Goal: Information Seeking & Learning: Learn about a topic

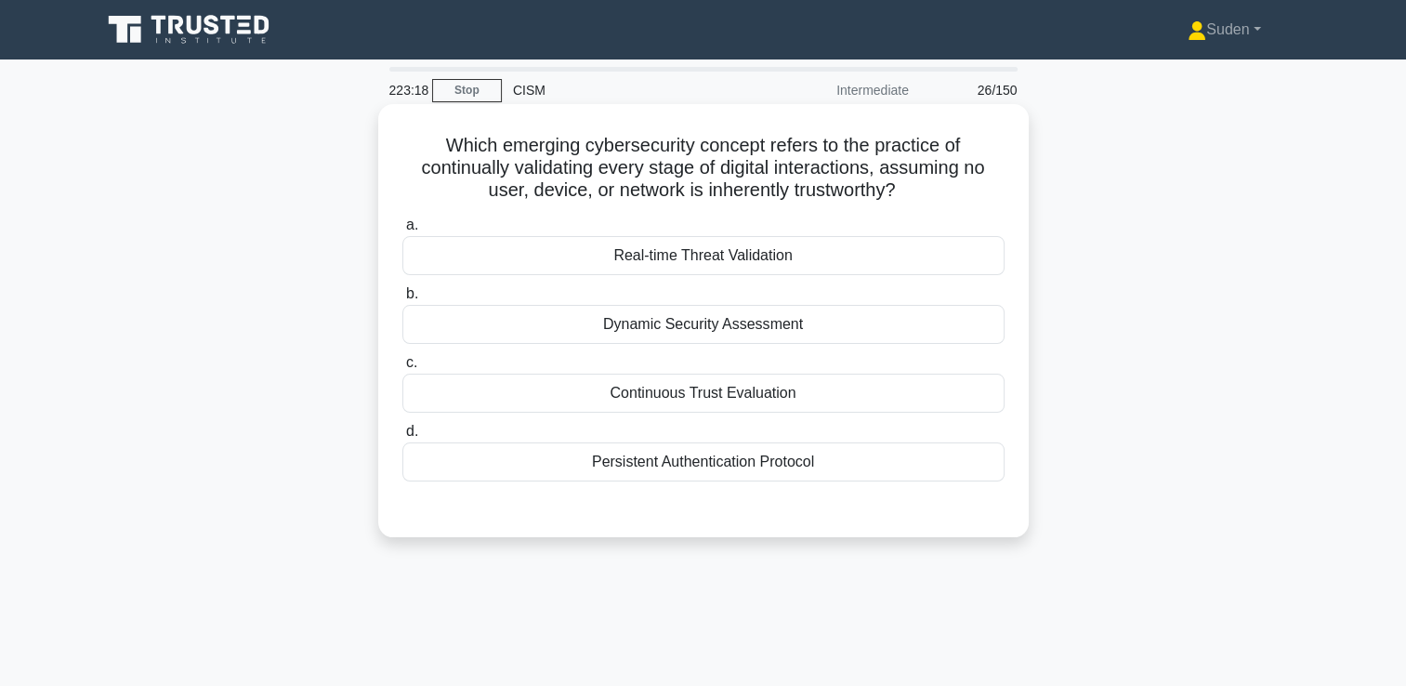
click at [619, 392] on div "Continuous Trust Evaluation" at bounding box center [703, 392] width 602 height 39
click at [402, 369] on input "c. Continuous Trust Evaluation" at bounding box center [402, 363] width 0 height 12
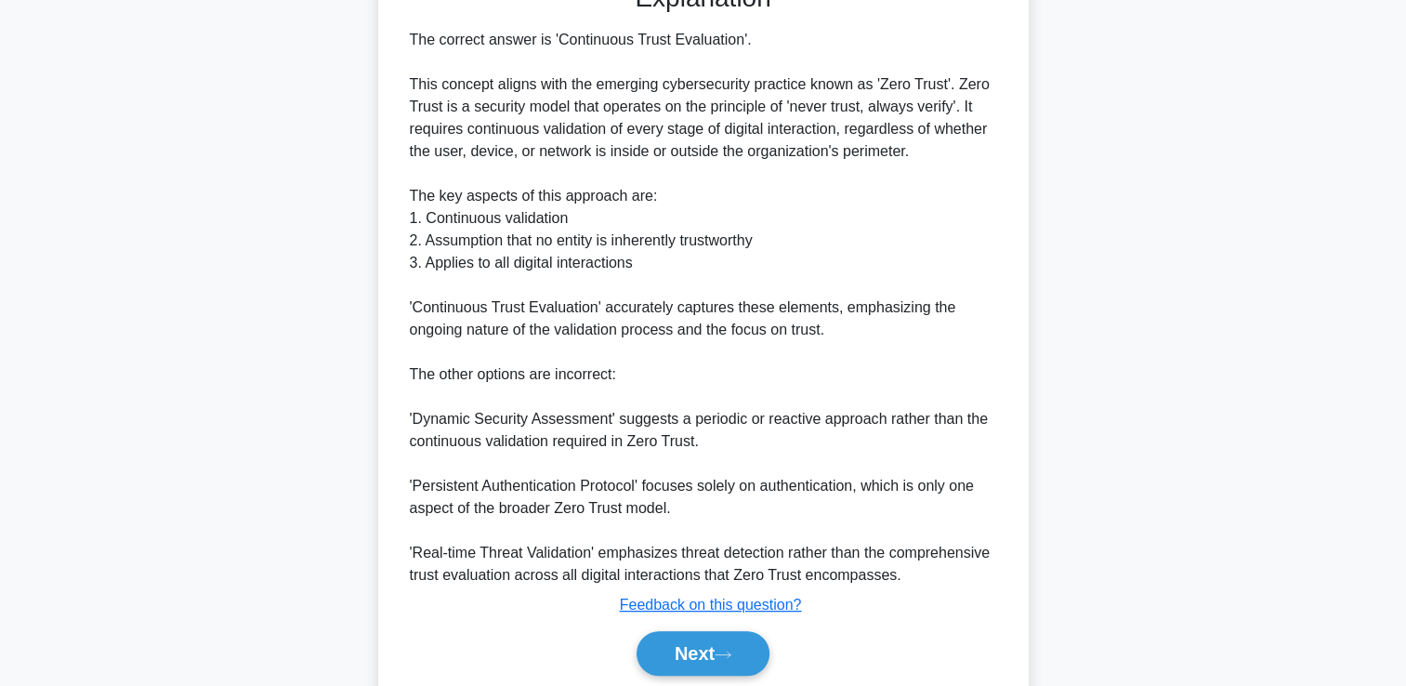
scroll to position [592, 0]
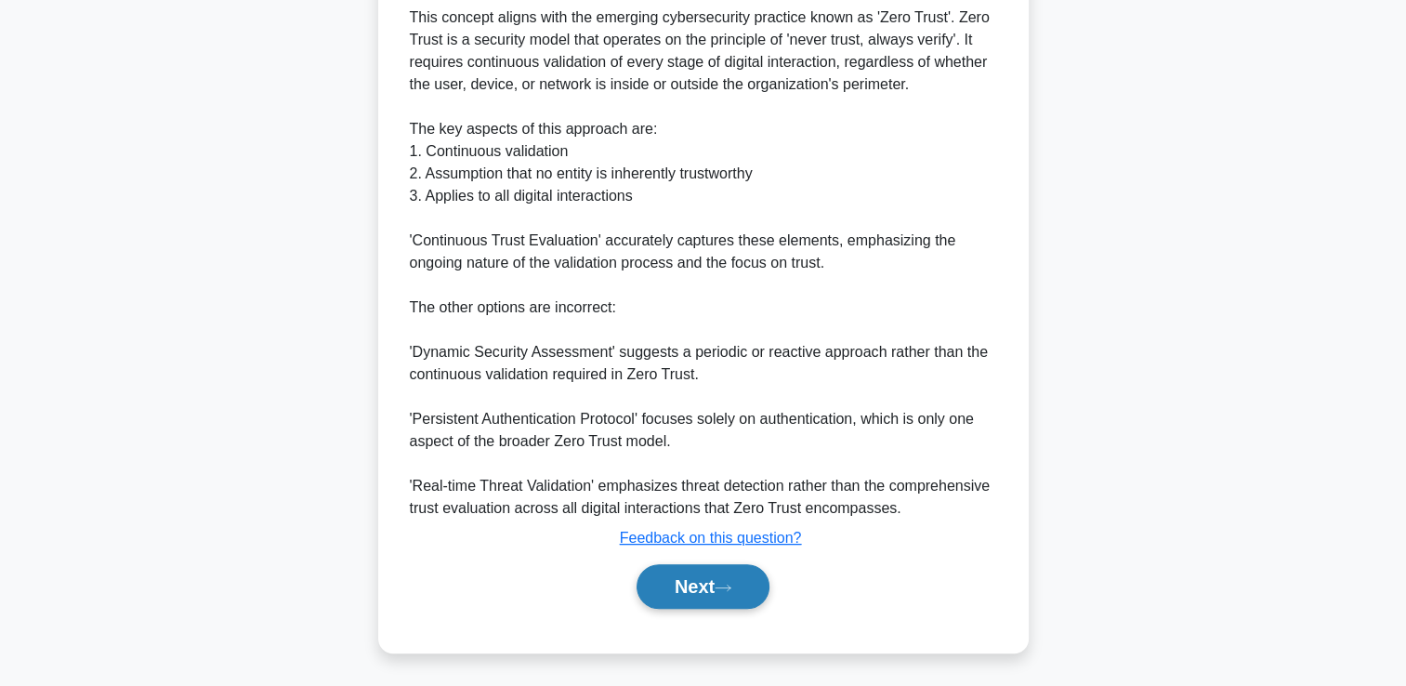
drag, startPoint x: 746, startPoint y: 596, endPoint x: 771, endPoint y: 589, distance: 26.2
click at [746, 596] on button "Next" at bounding box center [702, 586] width 133 height 45
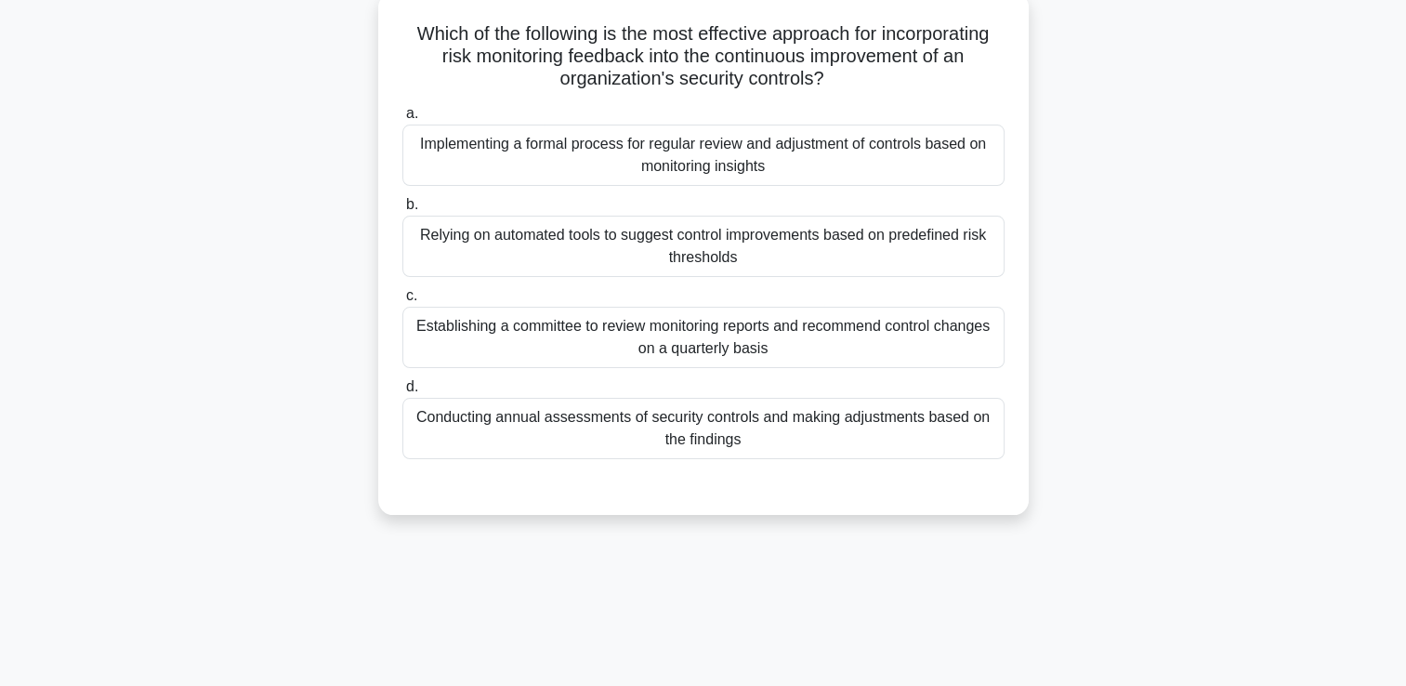
scroll to position [0, 0]
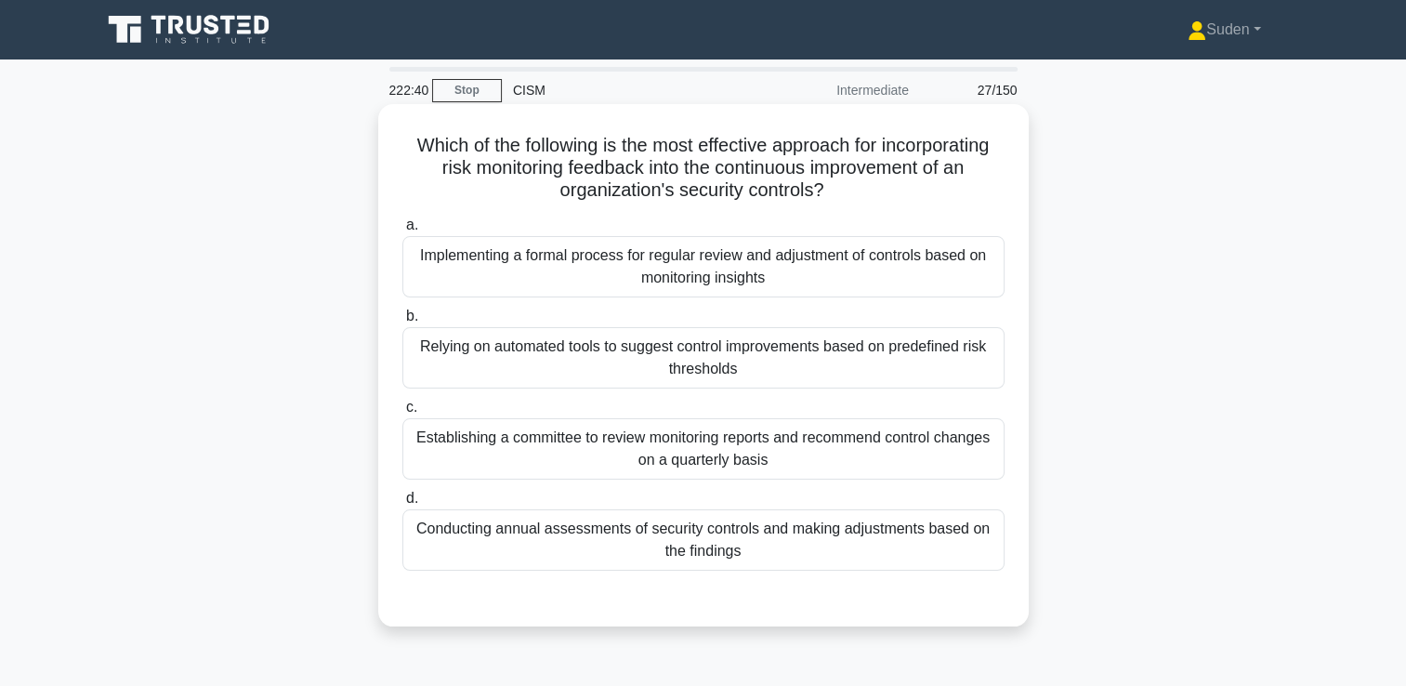
click at [676, 267] on div "Implementing a formal process for regular review and adjustment of controls bas…" at bounding box center [703, 266] width 602 height 61
click at [402, 231] on input "a. Implementing a formal process for regular review and adjustment of controls …" at bounding box center [402, 225] width 0 height 12
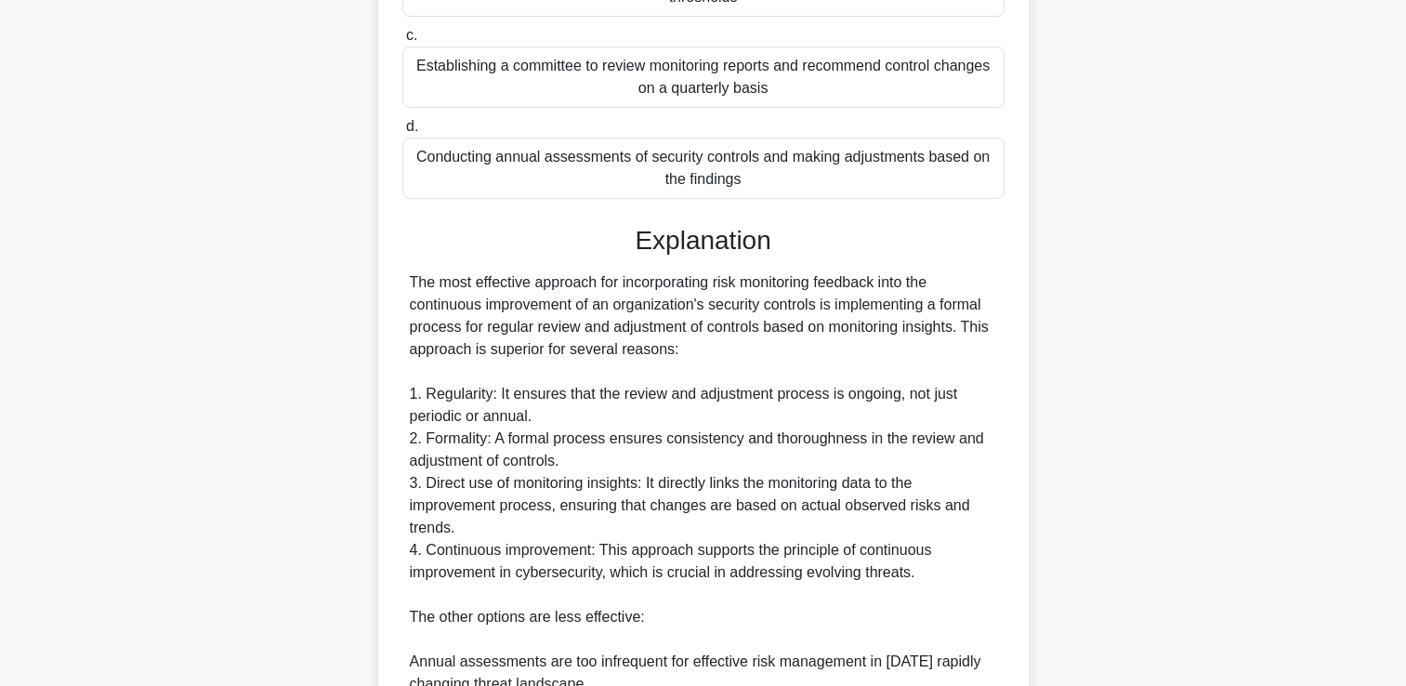
scroll to position [743, 0]
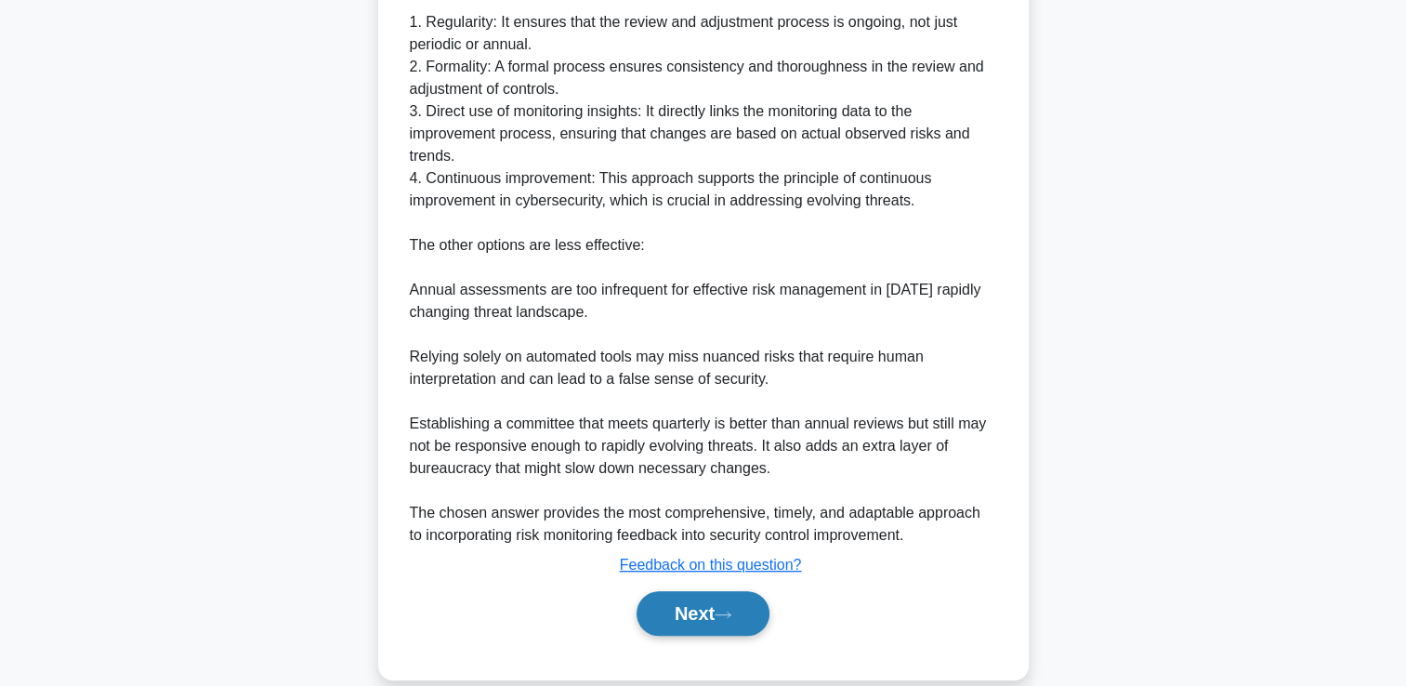
click at [693, 610] on button "Next" at bounding box center [702, 613] width 133 height 45
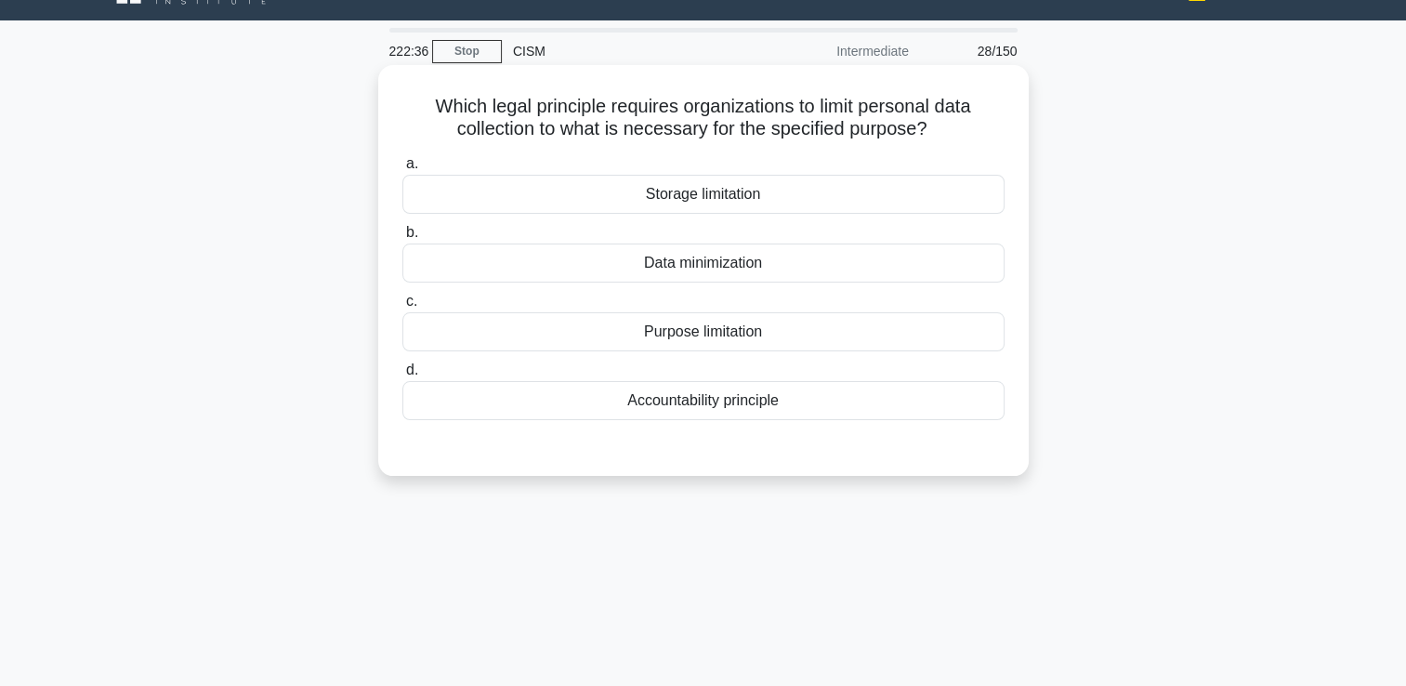
scroll to position [0, 0]
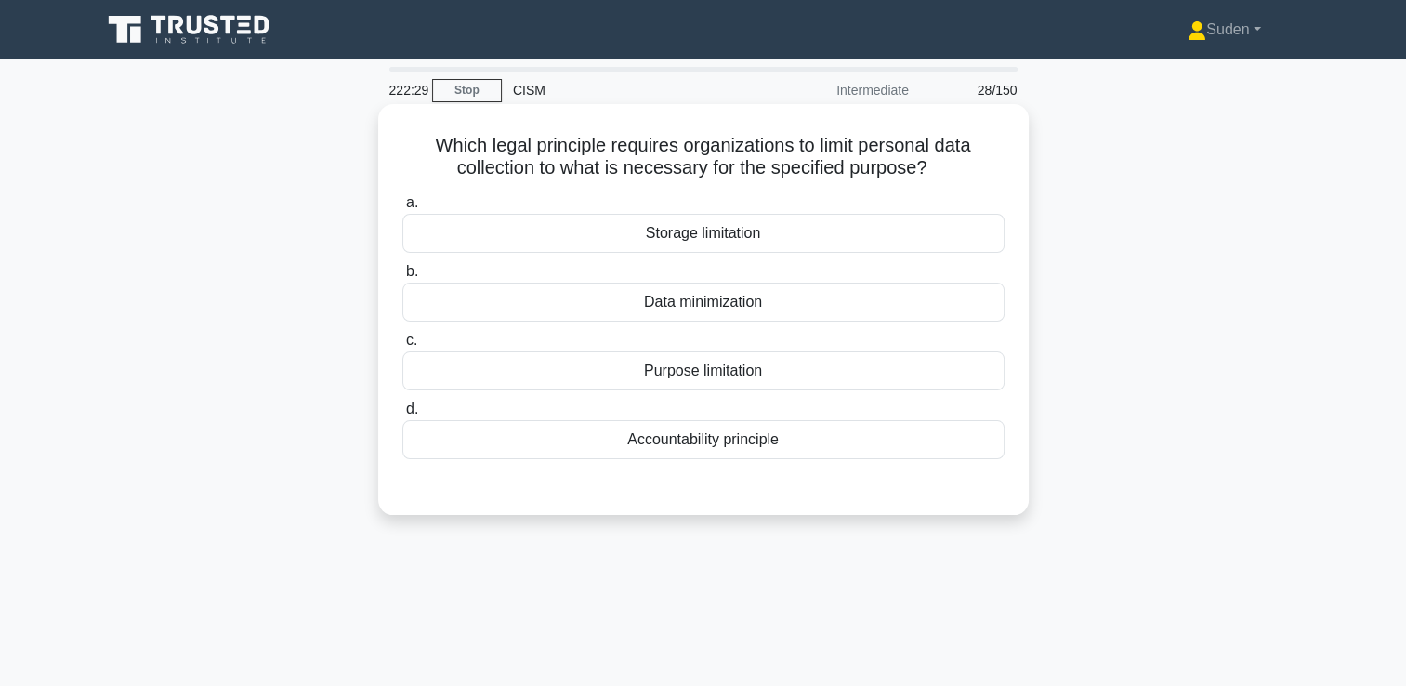
click at [725, 379] on div "Purpose limitation" at bounding box center [703, 370] width 602 height 39
click at [402, 347] on input "c. Purpose limitation" at bounding box center [402, 340] width 0 height 12
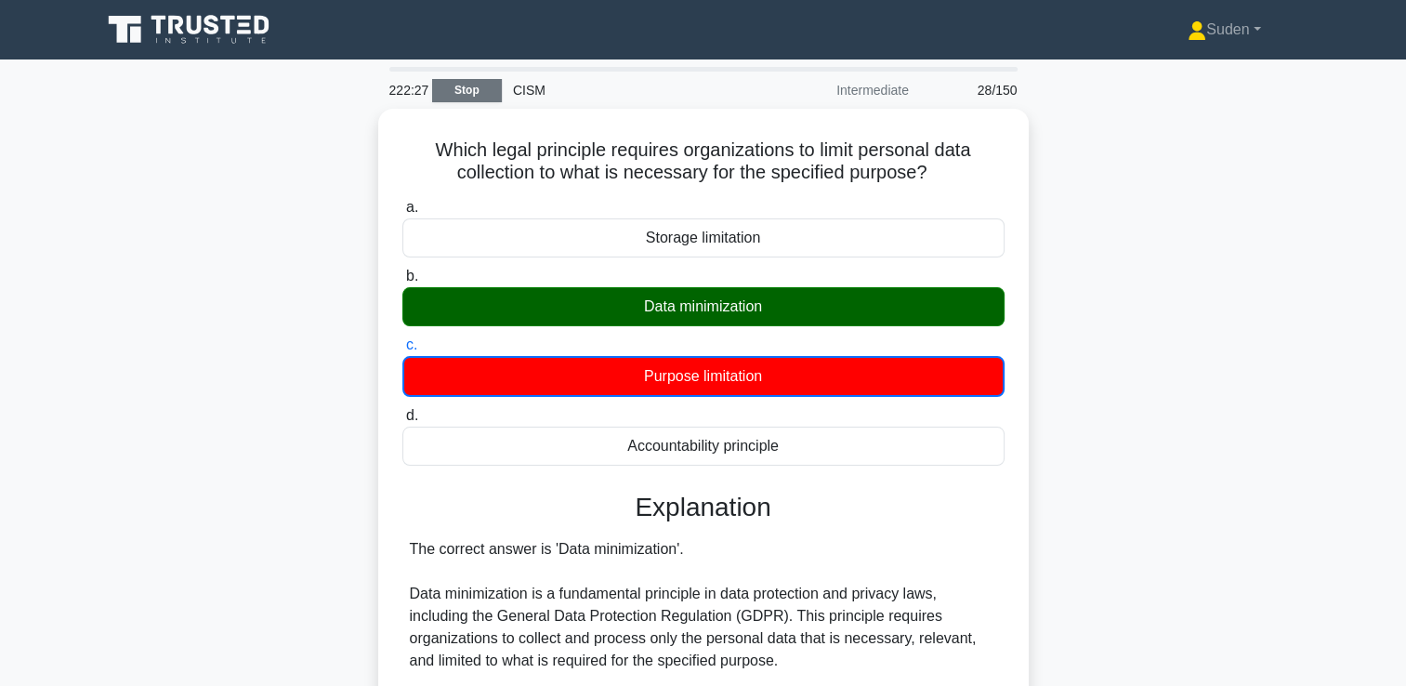
click at [473, 100] on link "Stop" at bounding box center [467, 90] width 70 height 23
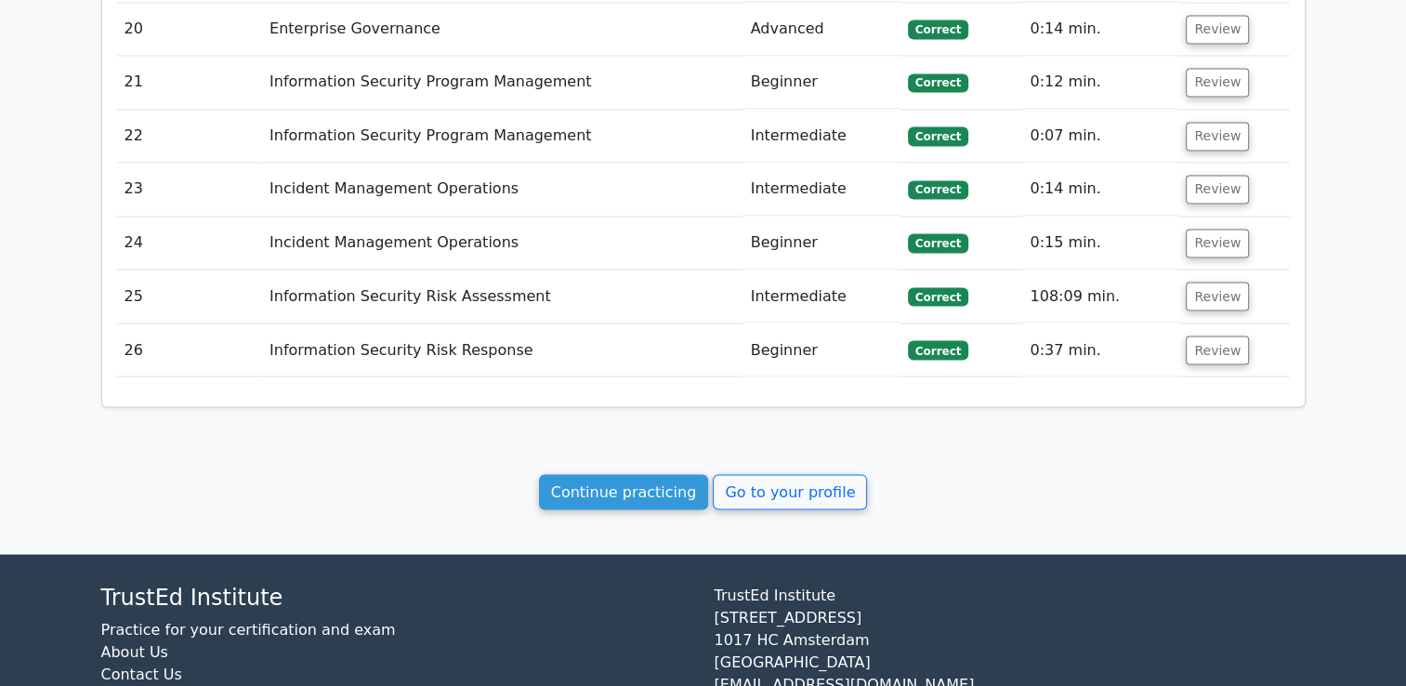
scroll to position [3277, 0]
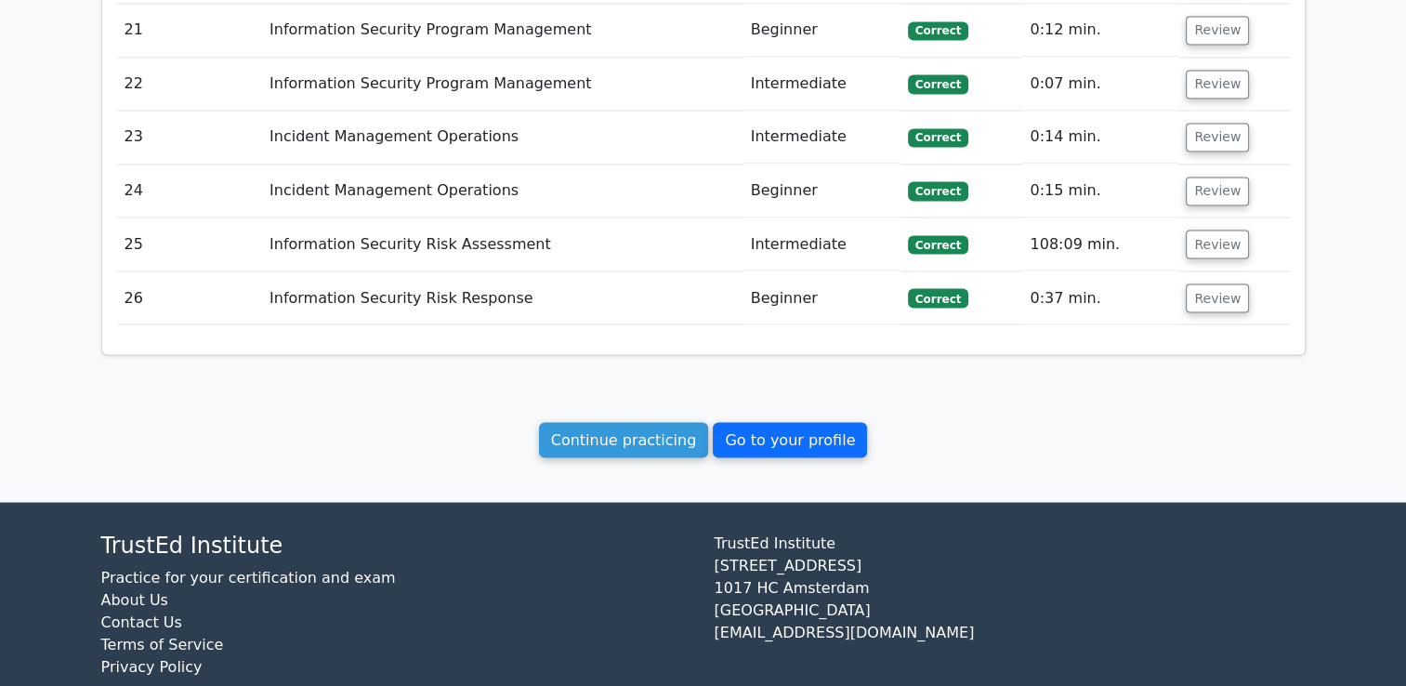
click at [783, 422] on link "Go to your profile" at bounding box center [790, 439] width 154 height 35
